Goal: Transaction & Acquisition: Purchase product/service

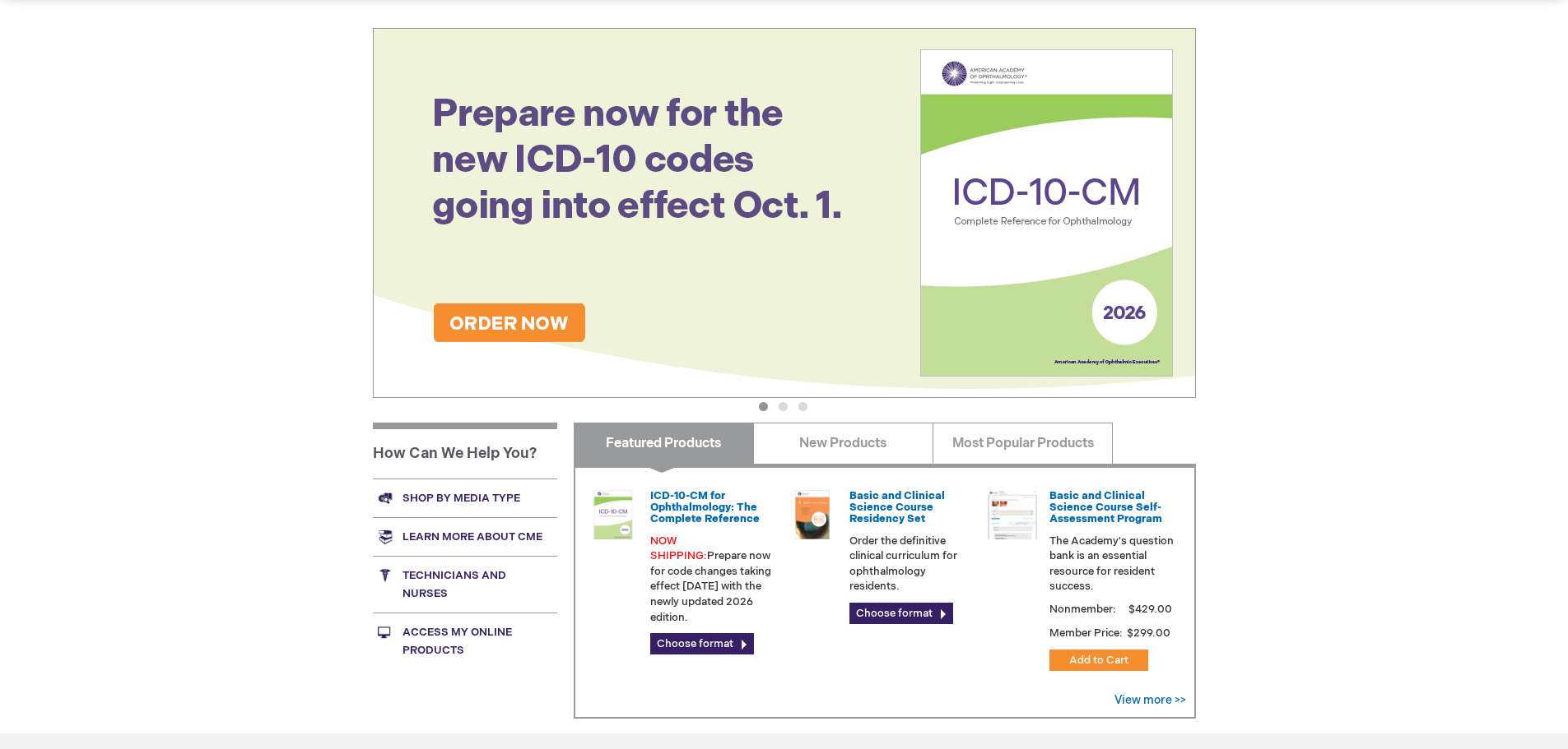
scroll to position [246, 0]
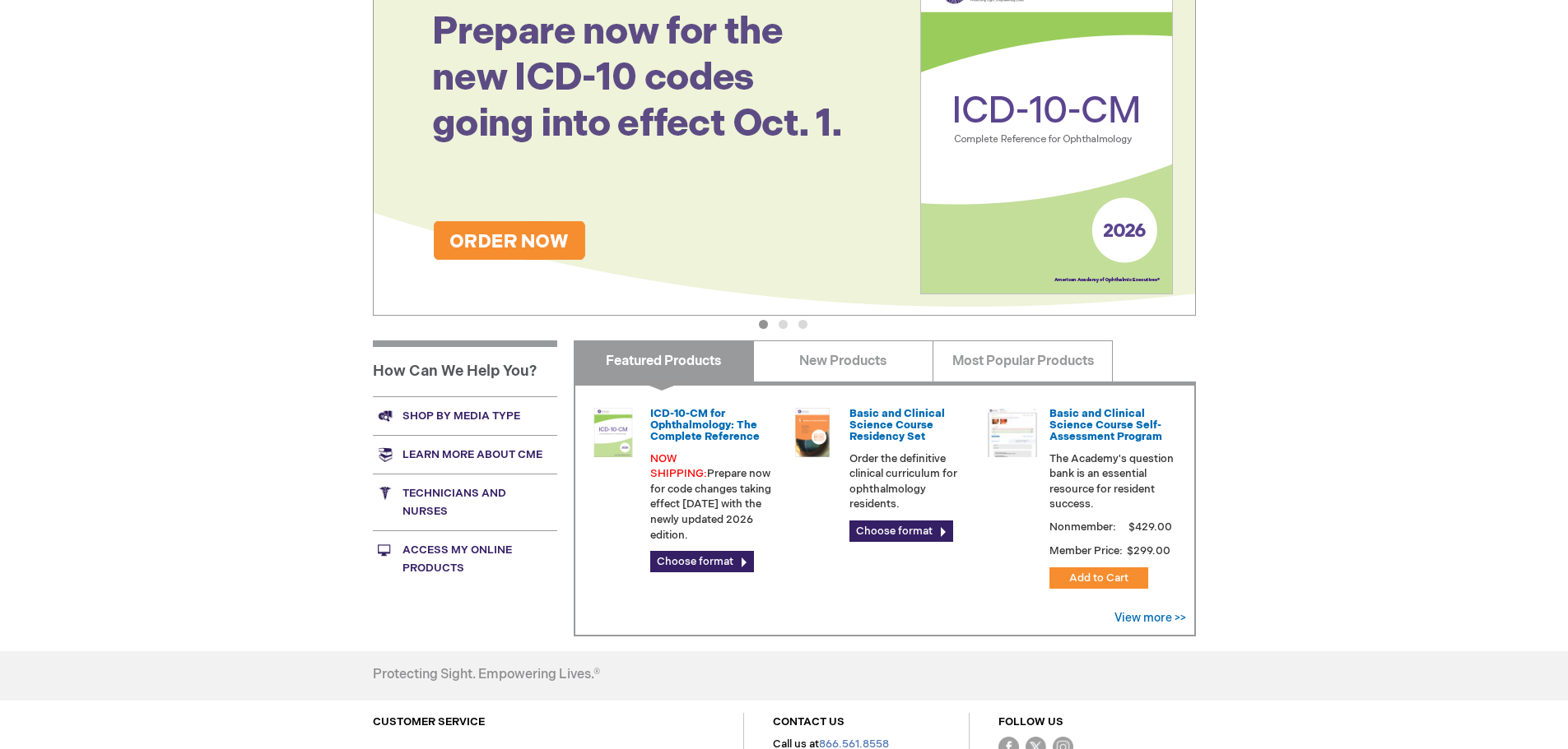
click at [405, 413] on link "Shop by media type" at bounding box center [465, 415] width 185 height 39
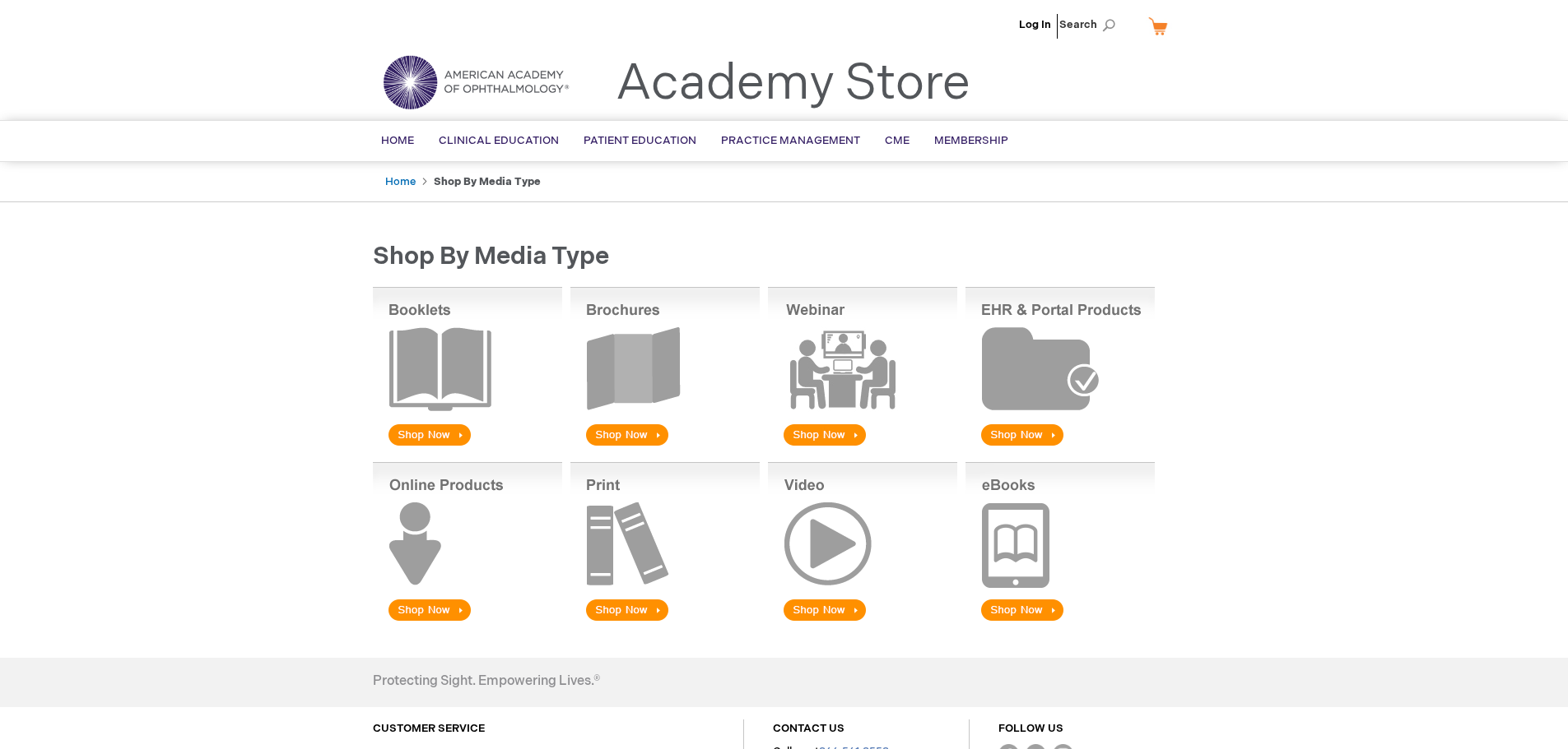
click at [623, 440] on img at bounding box center [665, 368] width 189 height 162
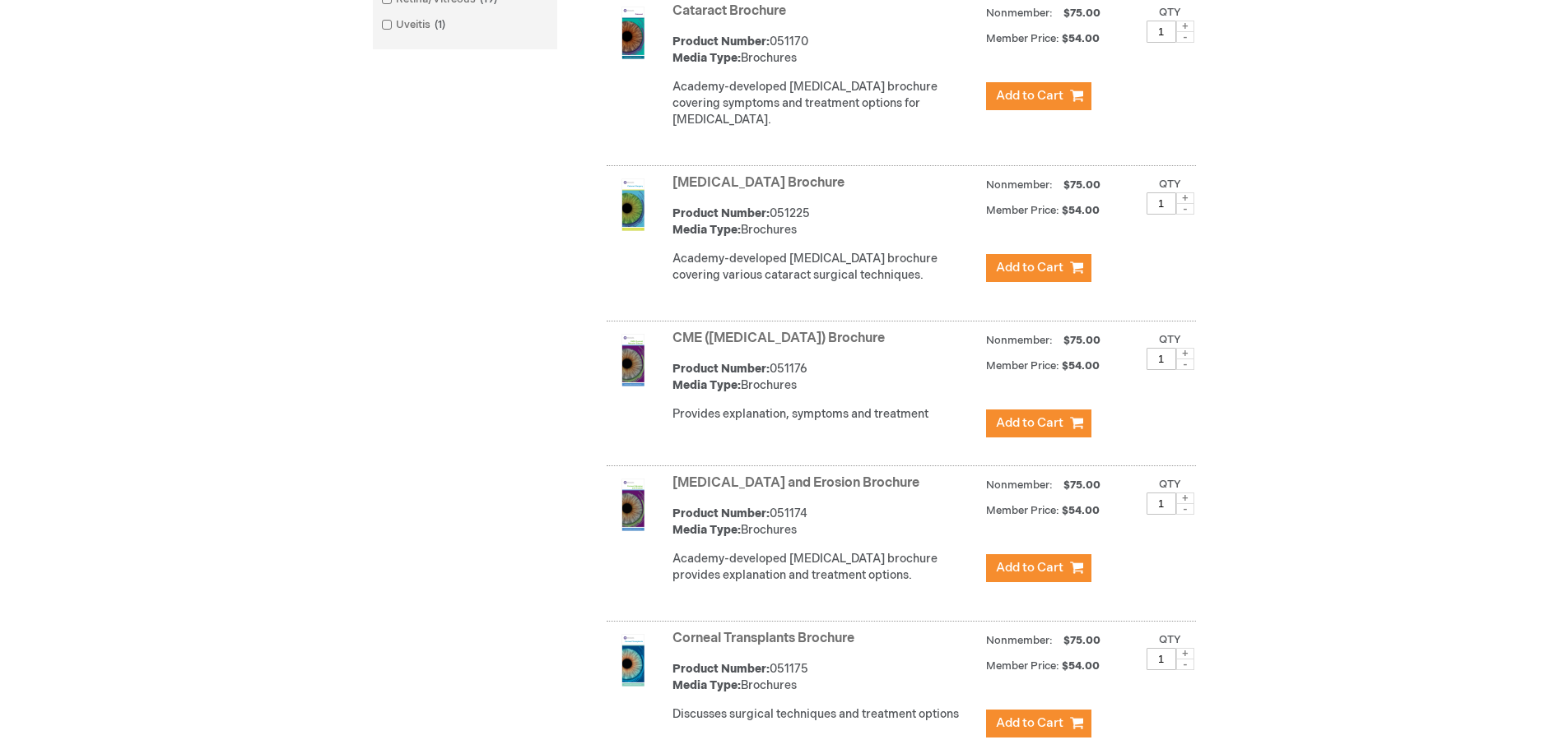
scroll to position [1233, 0]
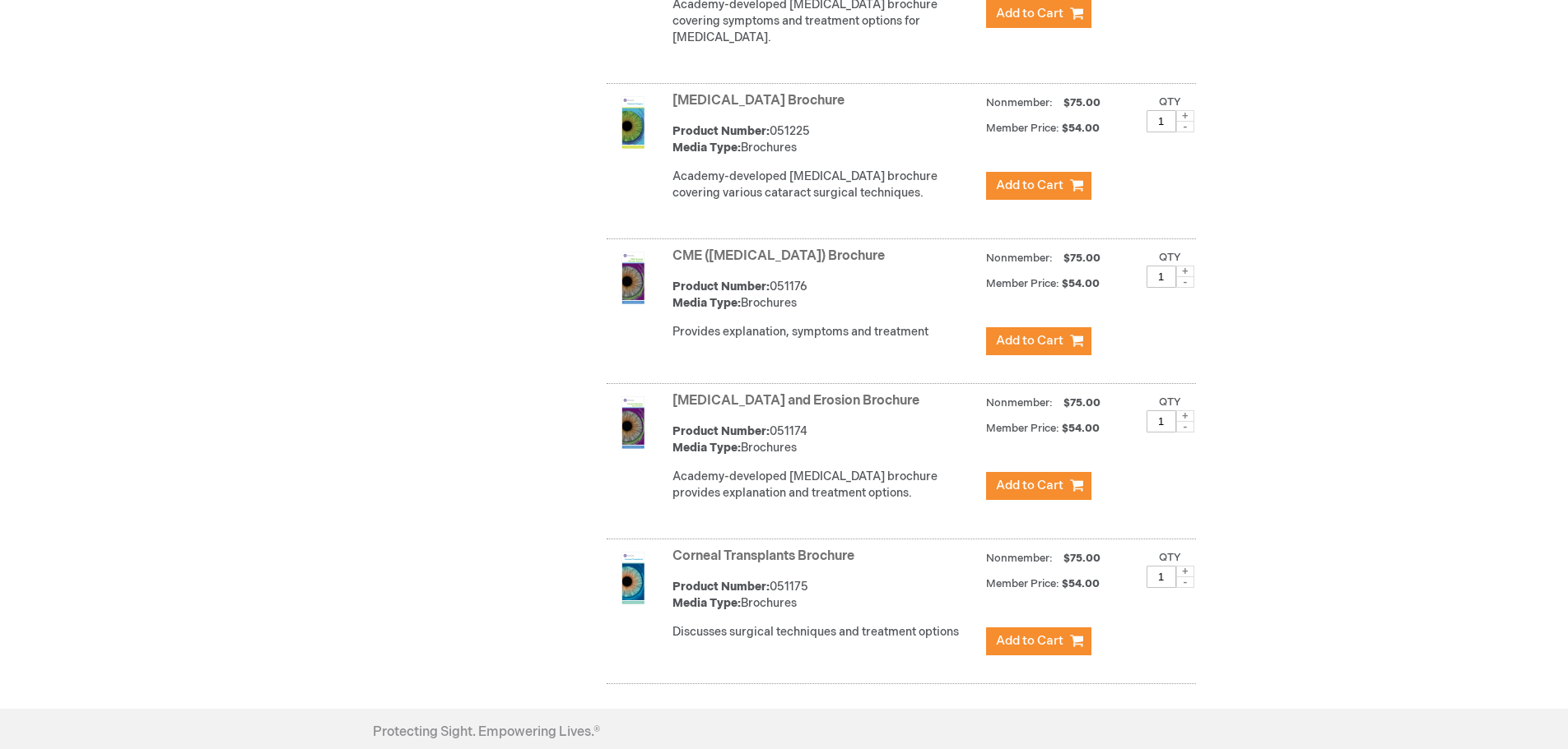
scroll to position [1398, 0]
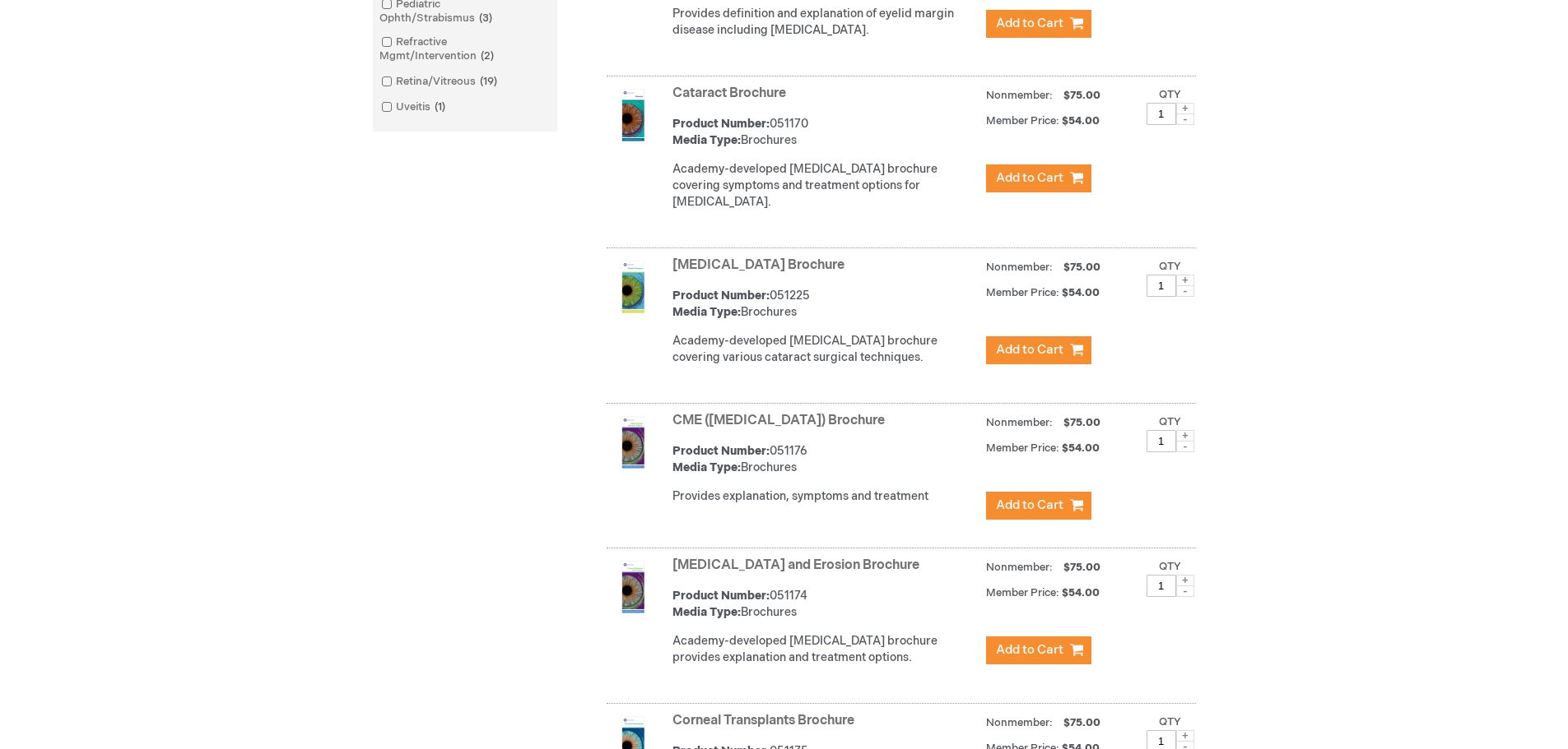
scroll to position [904, 0]
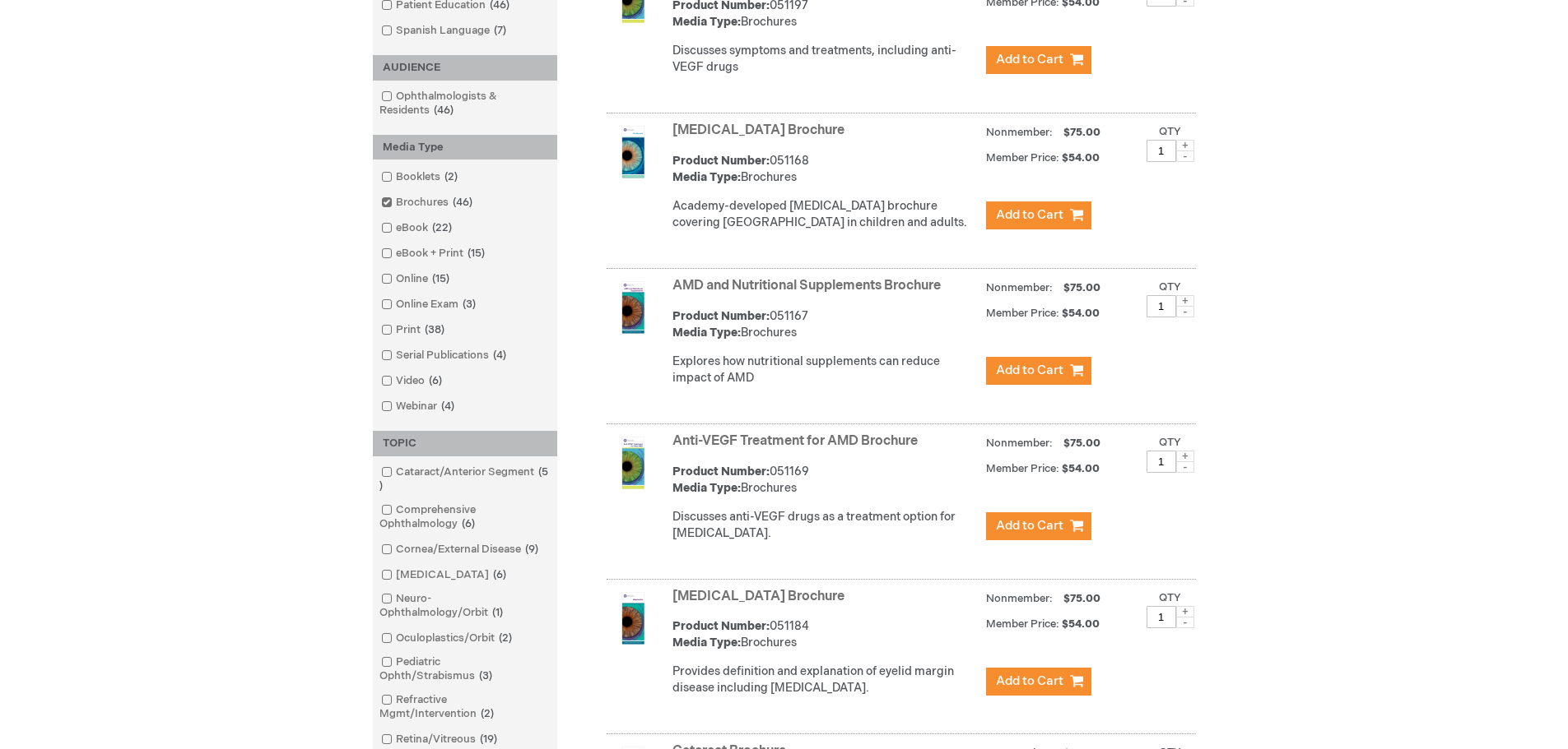
scroll to position [329, 0]
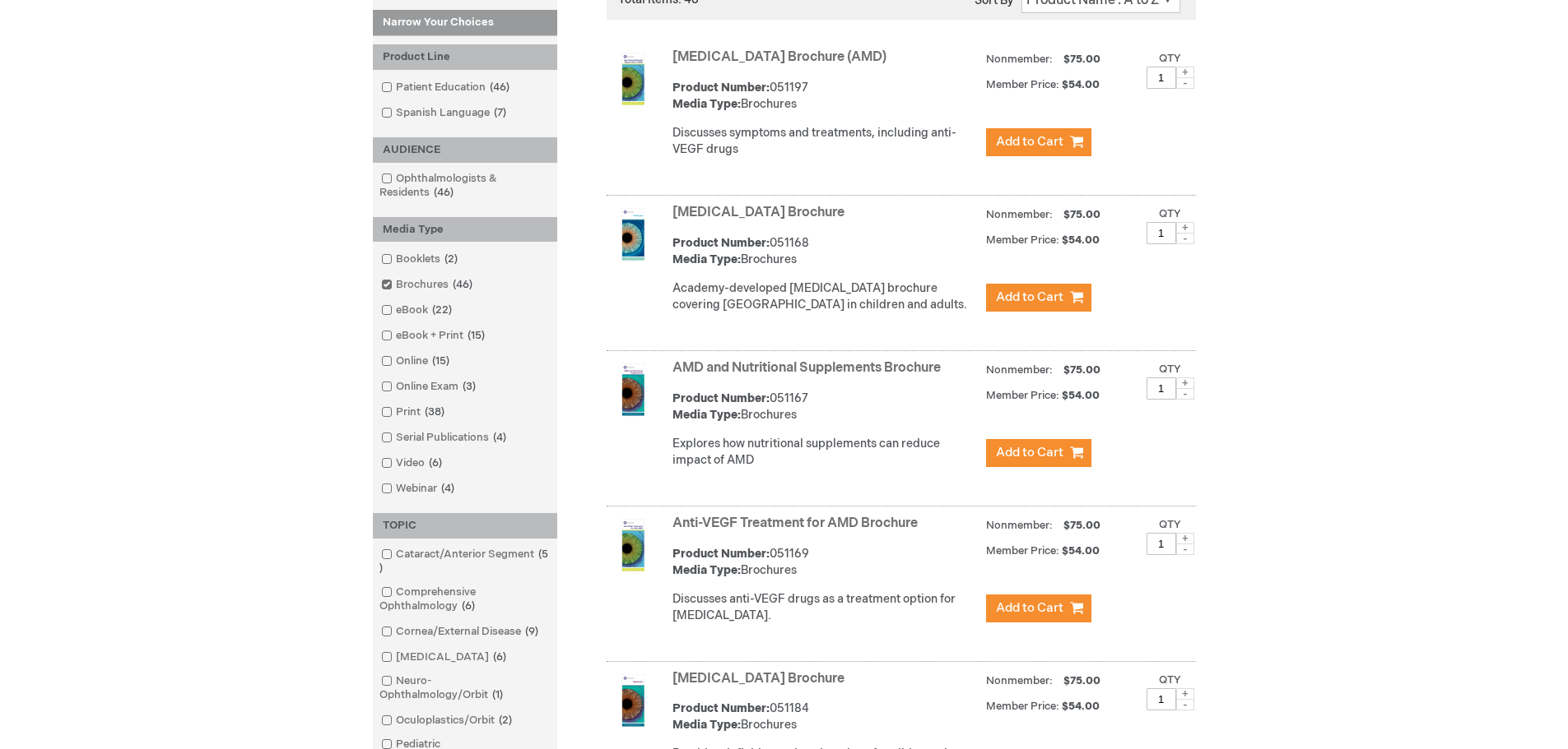
click at [396, 82] on span at bounding box center [396, 87] width 0 height 13
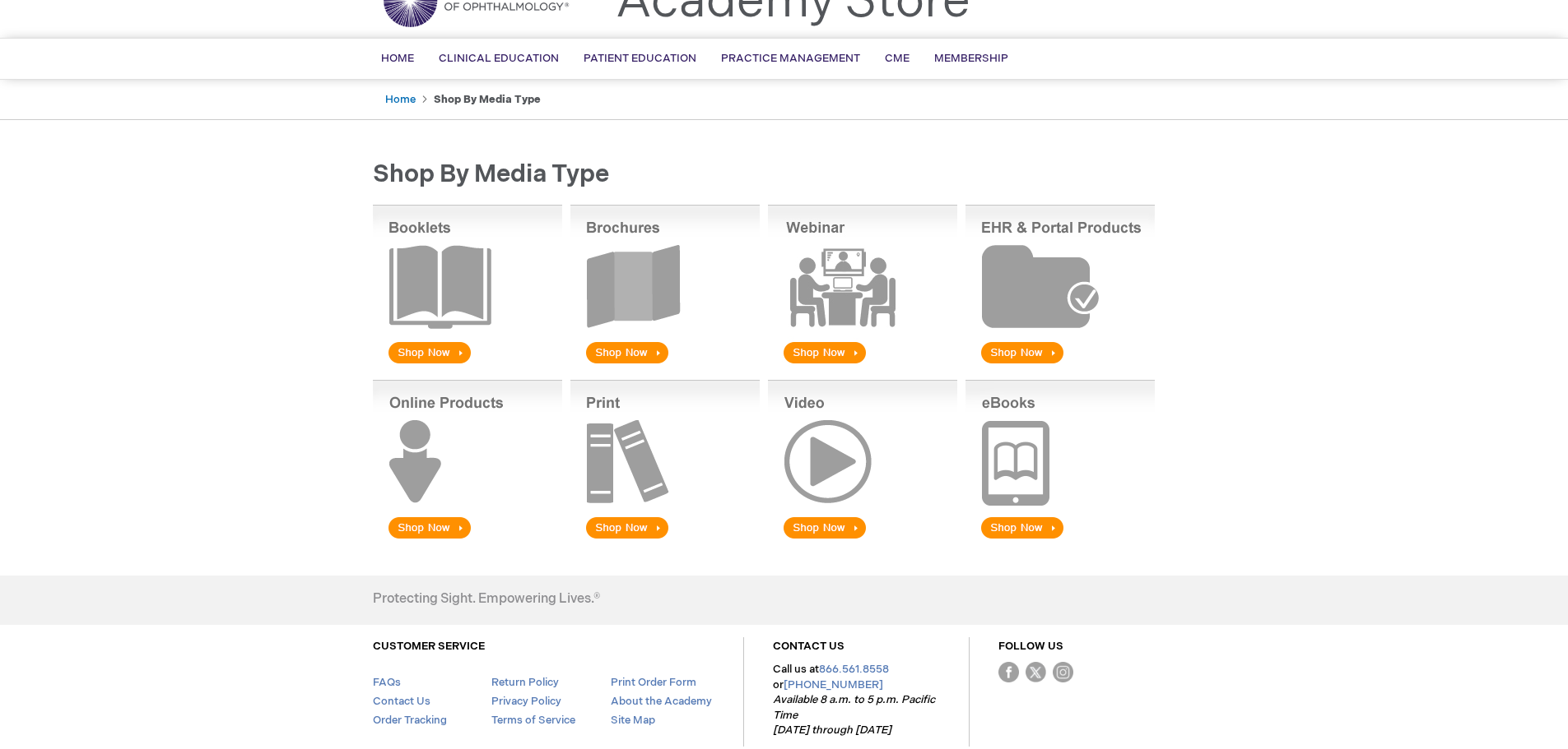
scroll to position [165, 0]
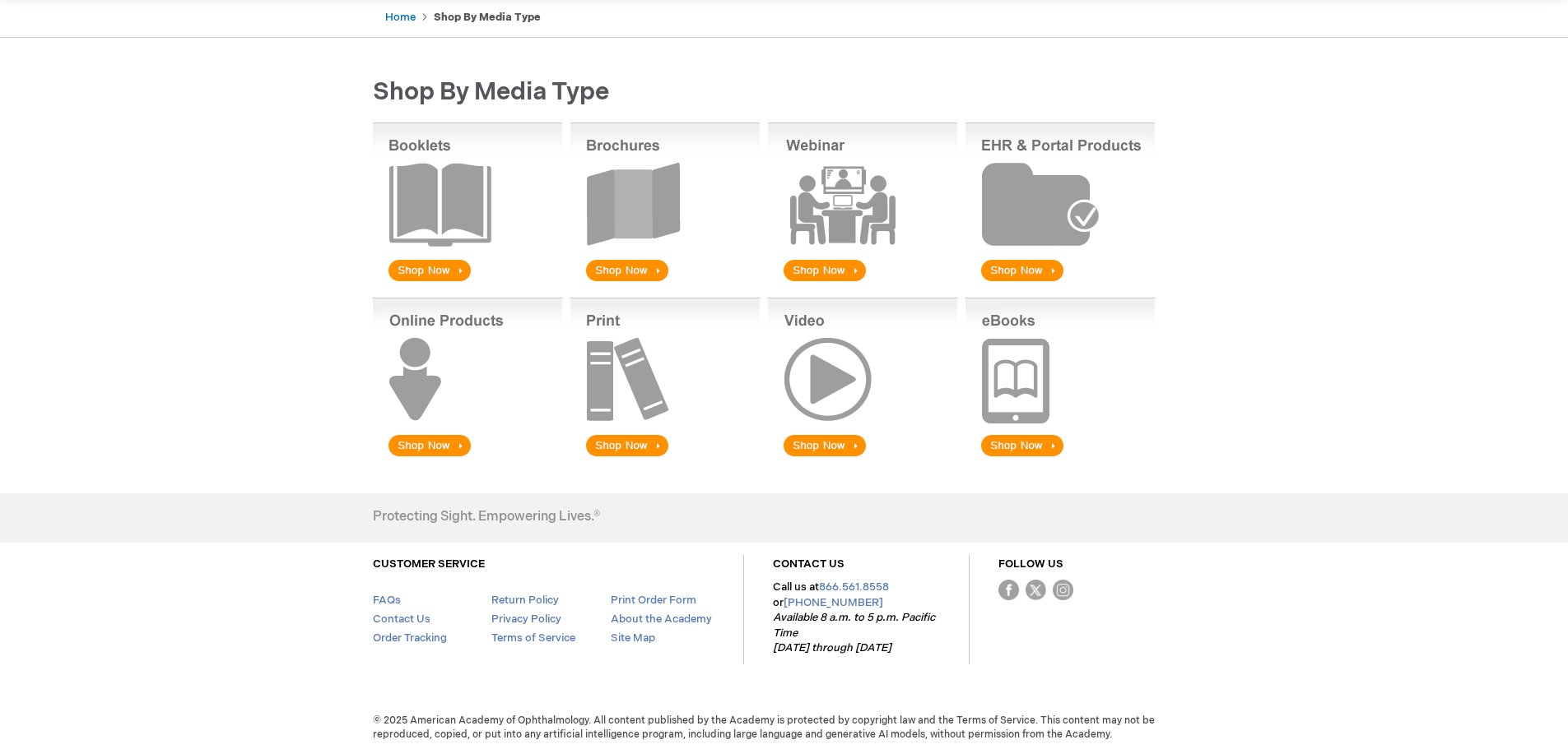
click at [616, 271] on img at bounding box center [665, 204] width 189 height 162
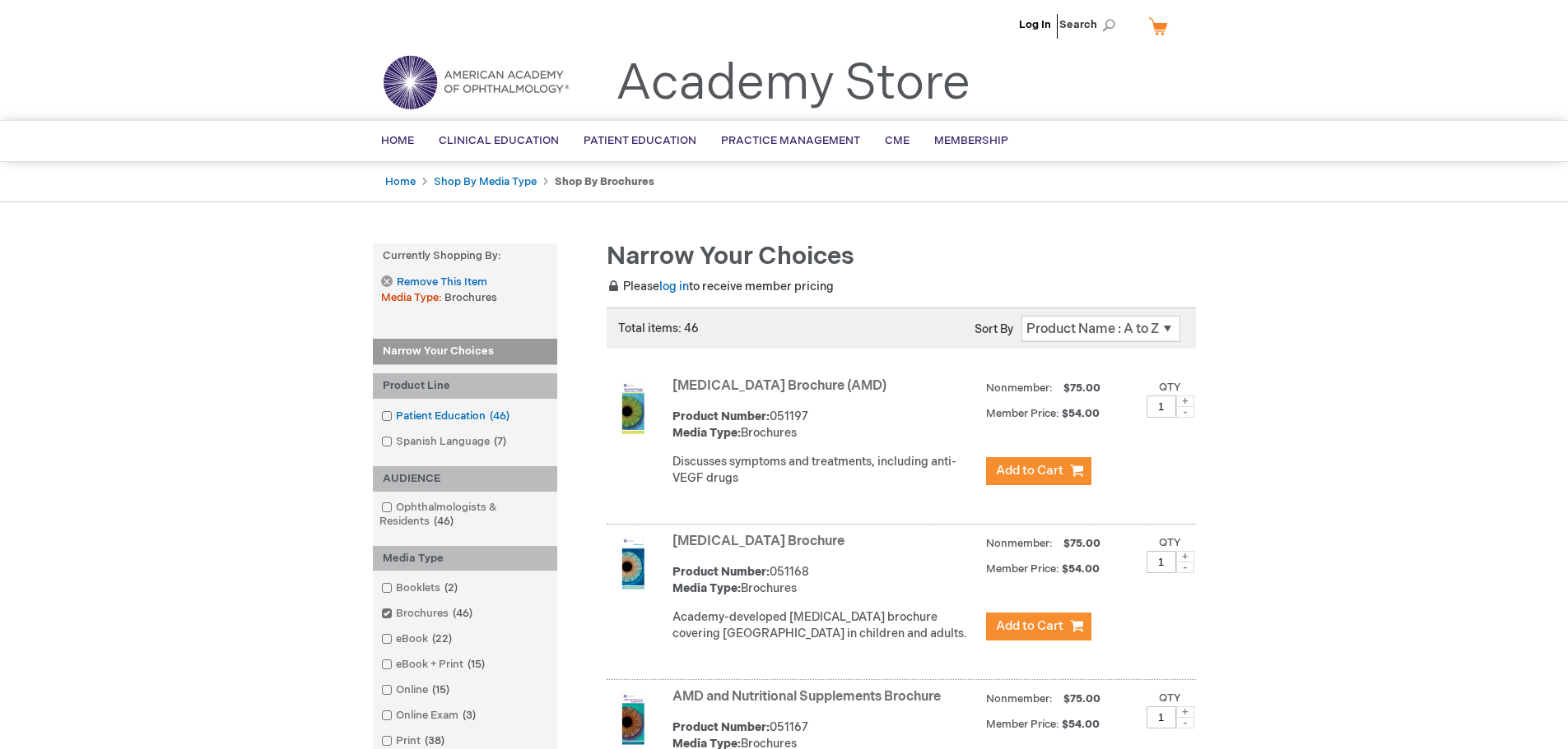
click at [396, 415] on span at bounding box center [396, 416] width 0 height 13
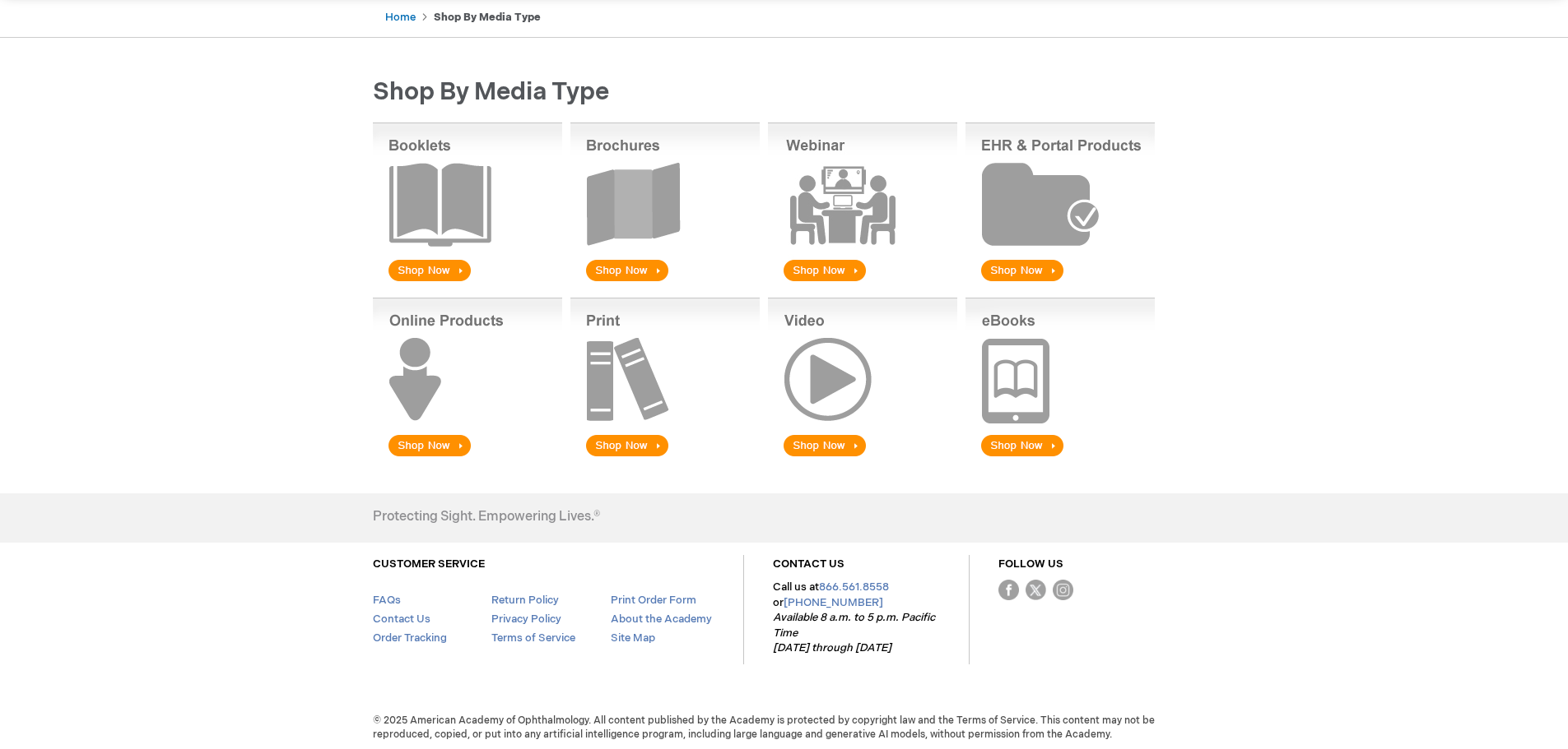
scroll to position [169, 0]
